Goal: Browse casually

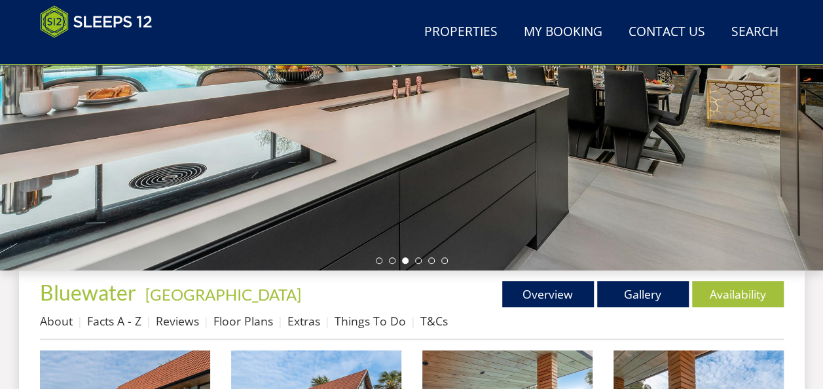
scroll to position [446, 0]
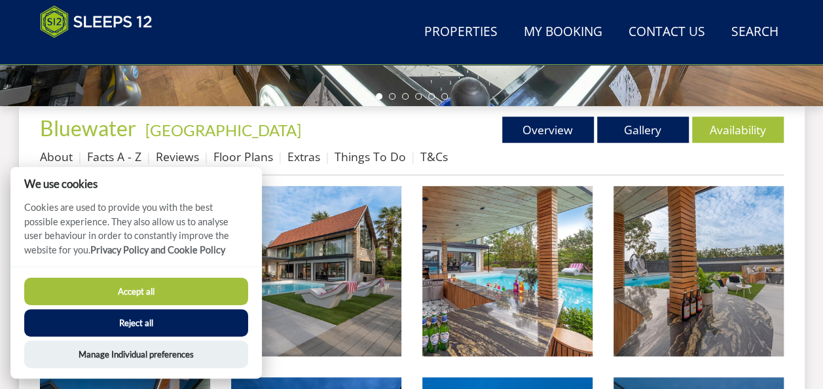
click at [430, 144] on div "Properties [GEOGRAPHIC_DATA] - [GEOGRAPHIC_DATA] Overview Gallery Availability …" at bounding box center [412, 146] width 744 height 59
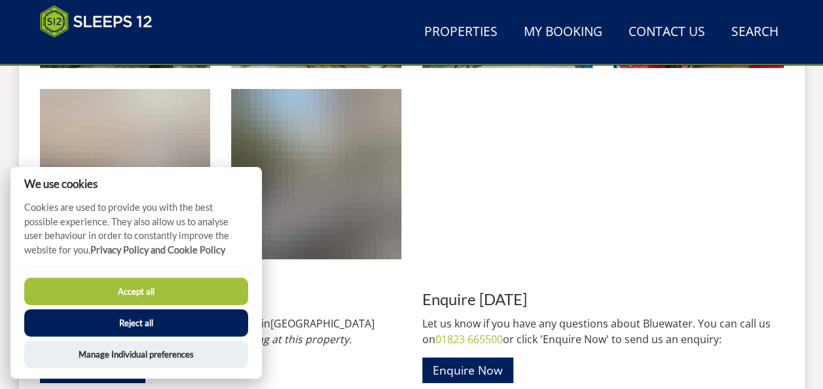
scroll to position [2111, 0]
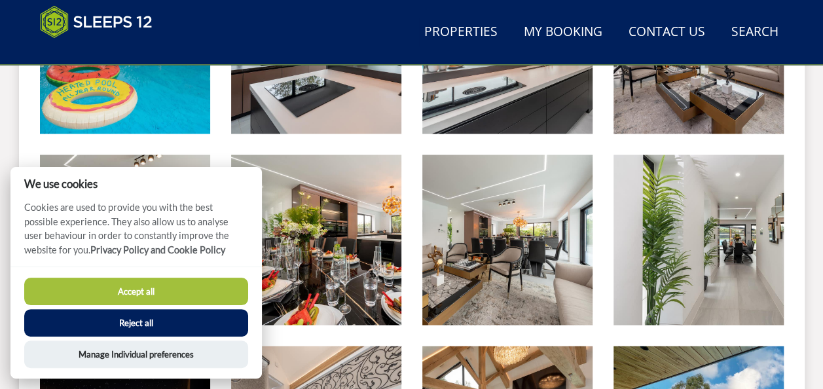
click at [197, 292] on button "Accept all" at bounding box center [136, 292] width 224 height 28
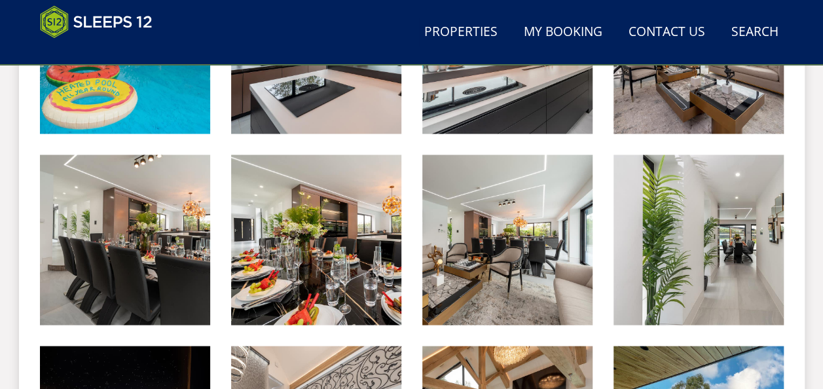
scroll to position [1052, 0]
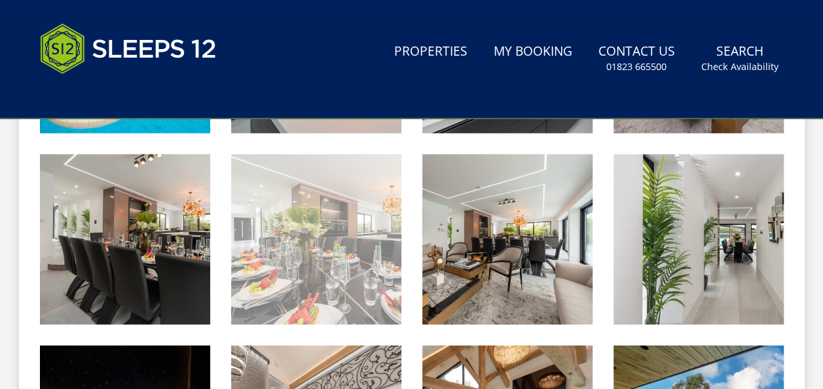
scroll to position [1232, 0]
